Goal: Task Accomplishment & Management: Use online tool/utility

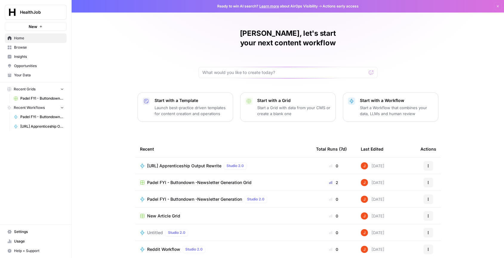
click at [212, 180] on span "Padel FYI - Buttondown -Newsletter Generation Grid" at bounding box center [199, 183] width 104 height 6
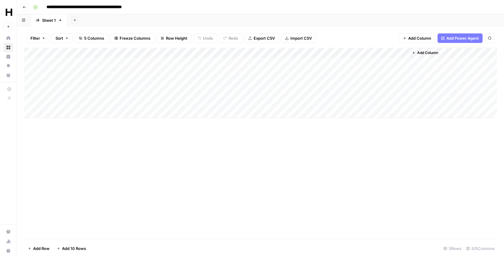
click at [86, 91] on div "Add Column" at bounding box center [260, 83] width 473 height 70
click at [115, 94] on div "Add Column" at bounding box center [260, 83] width 473 height 70
click at [89, 102] on input "date" at bounding box center [71, 103] width 48 height 10
type input "**********"
click at [178, 101] on div "Add Column" at bounding box center [260, 83] width 473 height 70
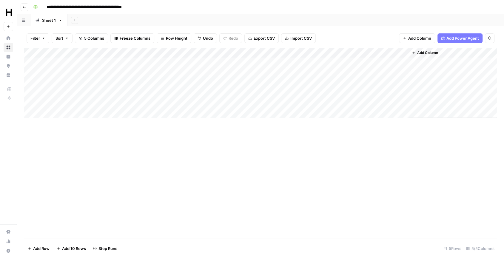
click at [188, 92] on div "Add Column" at bounding box center [260, 83] width 473 height 70
click at [241, 104] on div "Add Column" at bounding box center [260, 83] width 473 height 70
